Goal: Transaction & Acquisition: Subscribe to service/newsletter

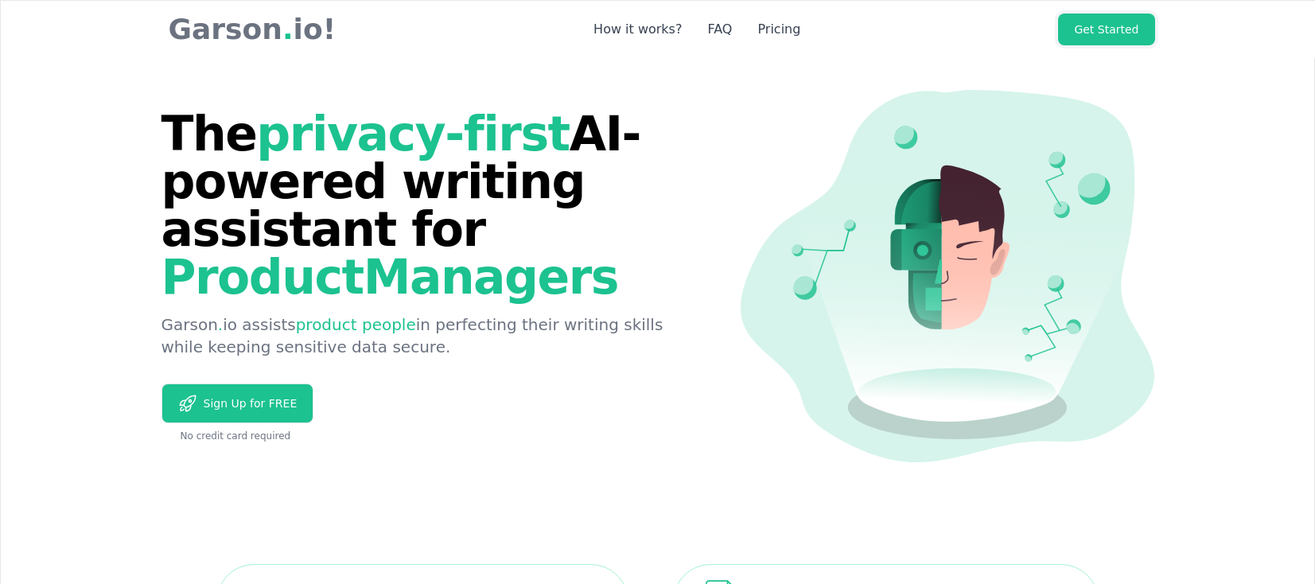
click at [1112, 25] on link "Get Started" at bounding box center [1106, 30] width 96 height 32
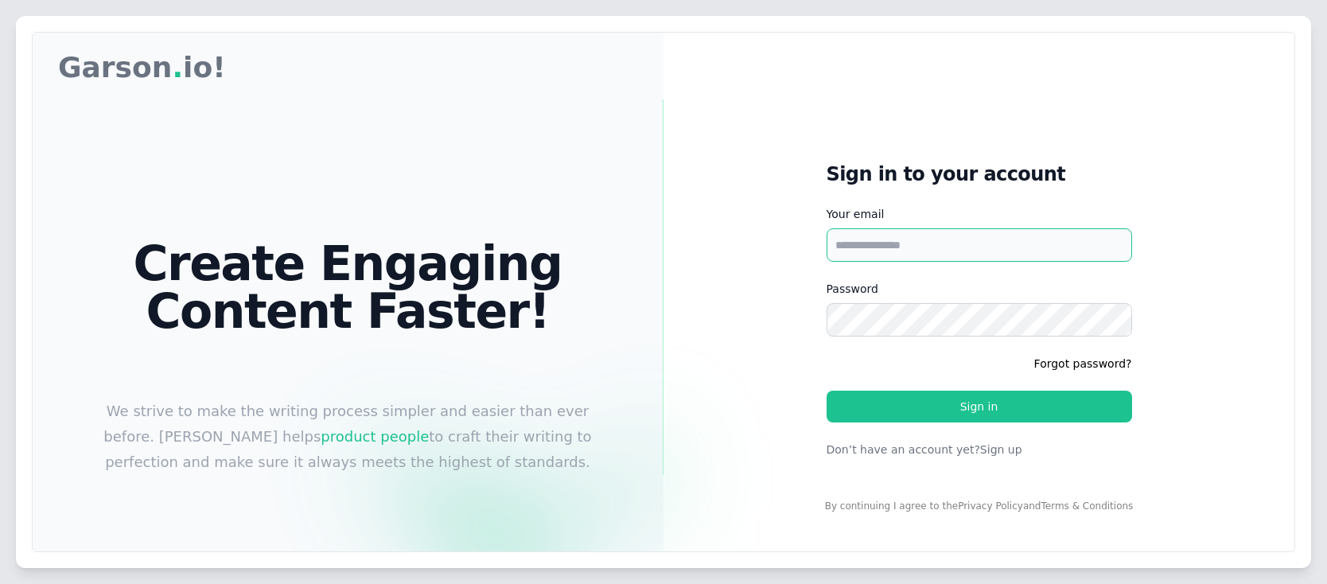
type input "**********"
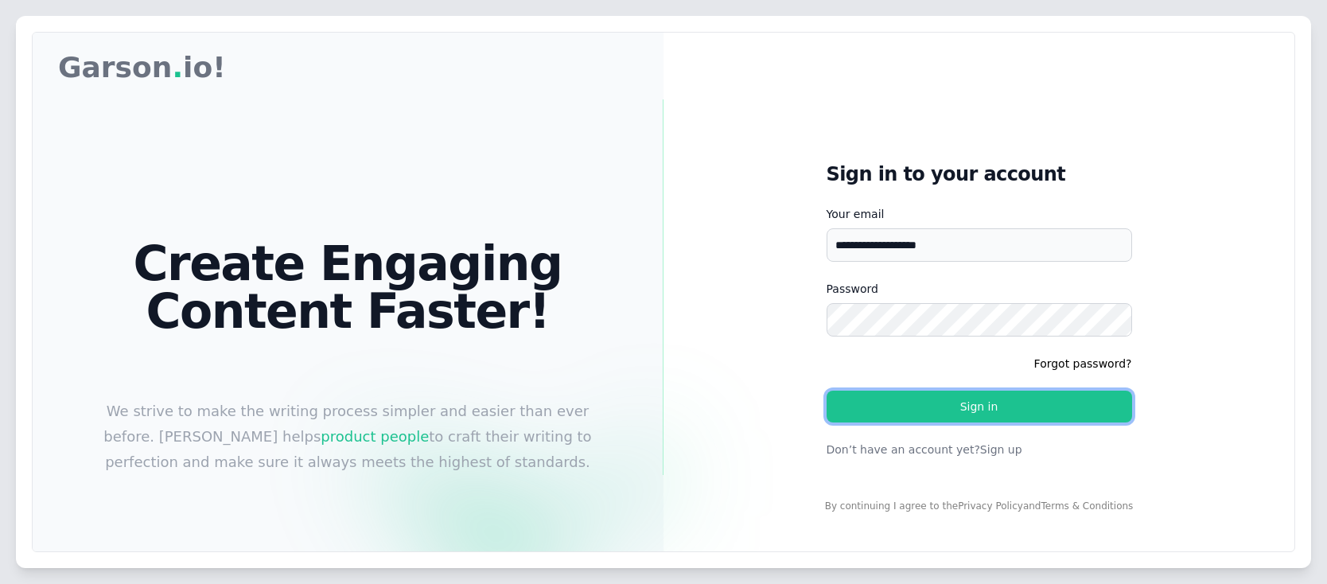
click at [996, 415] on button "Sign in" at bounding box center [978, 406] width 305 height 32
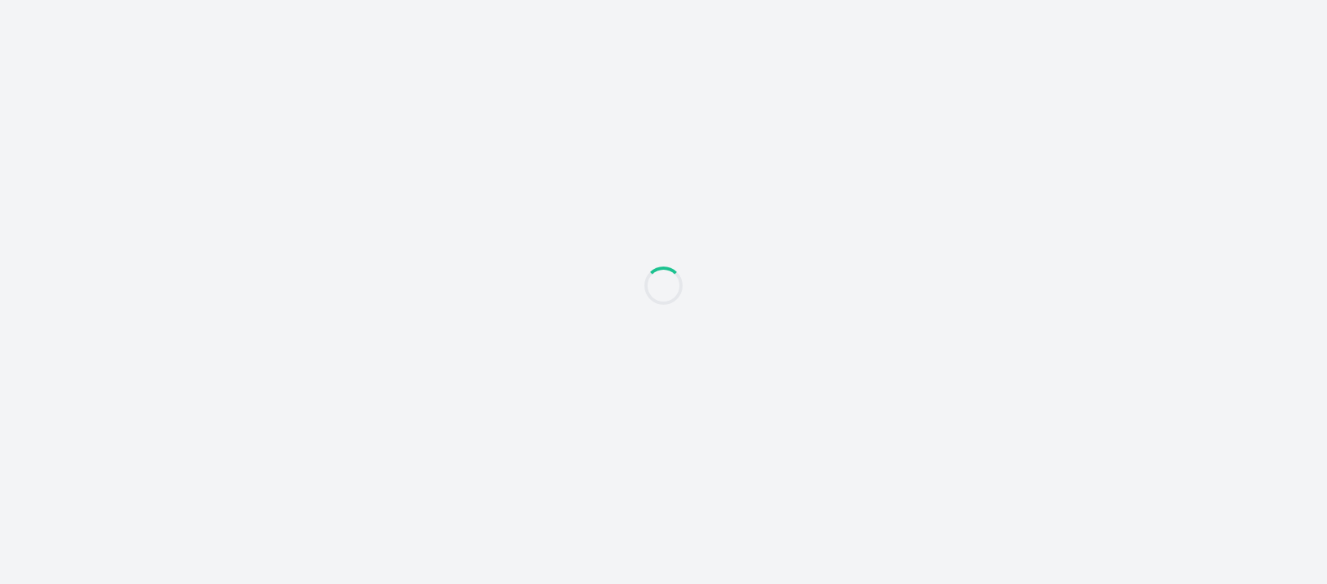
click at [511, 251] on div at bounding box center [663, 292] width 1327 height 584
